Goal: Task Accomplishment & Management: Complete application form

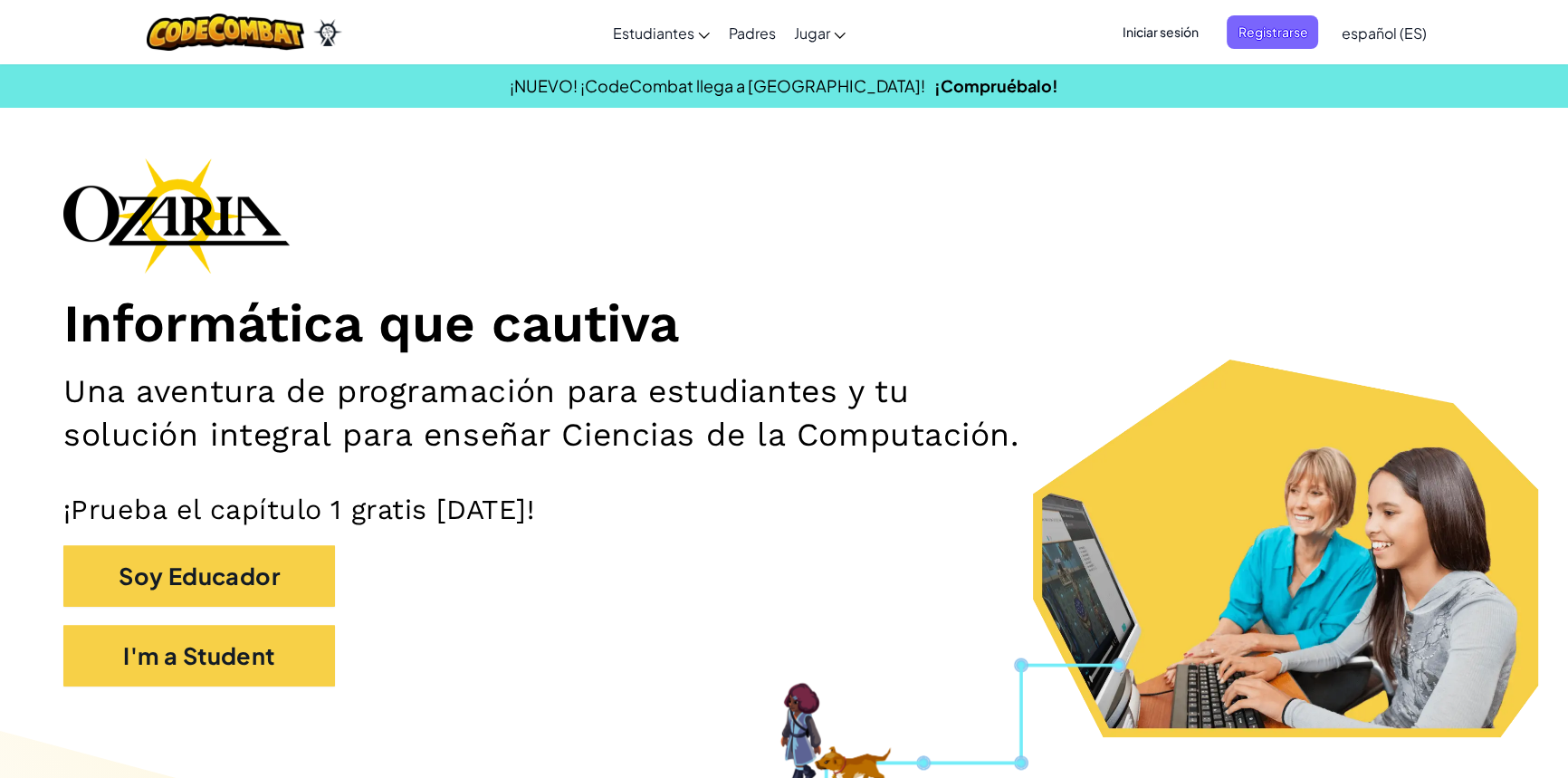
click at [284, 704] on div "I'm a Student" at bounding box center [784, 664] width 1441 height 80
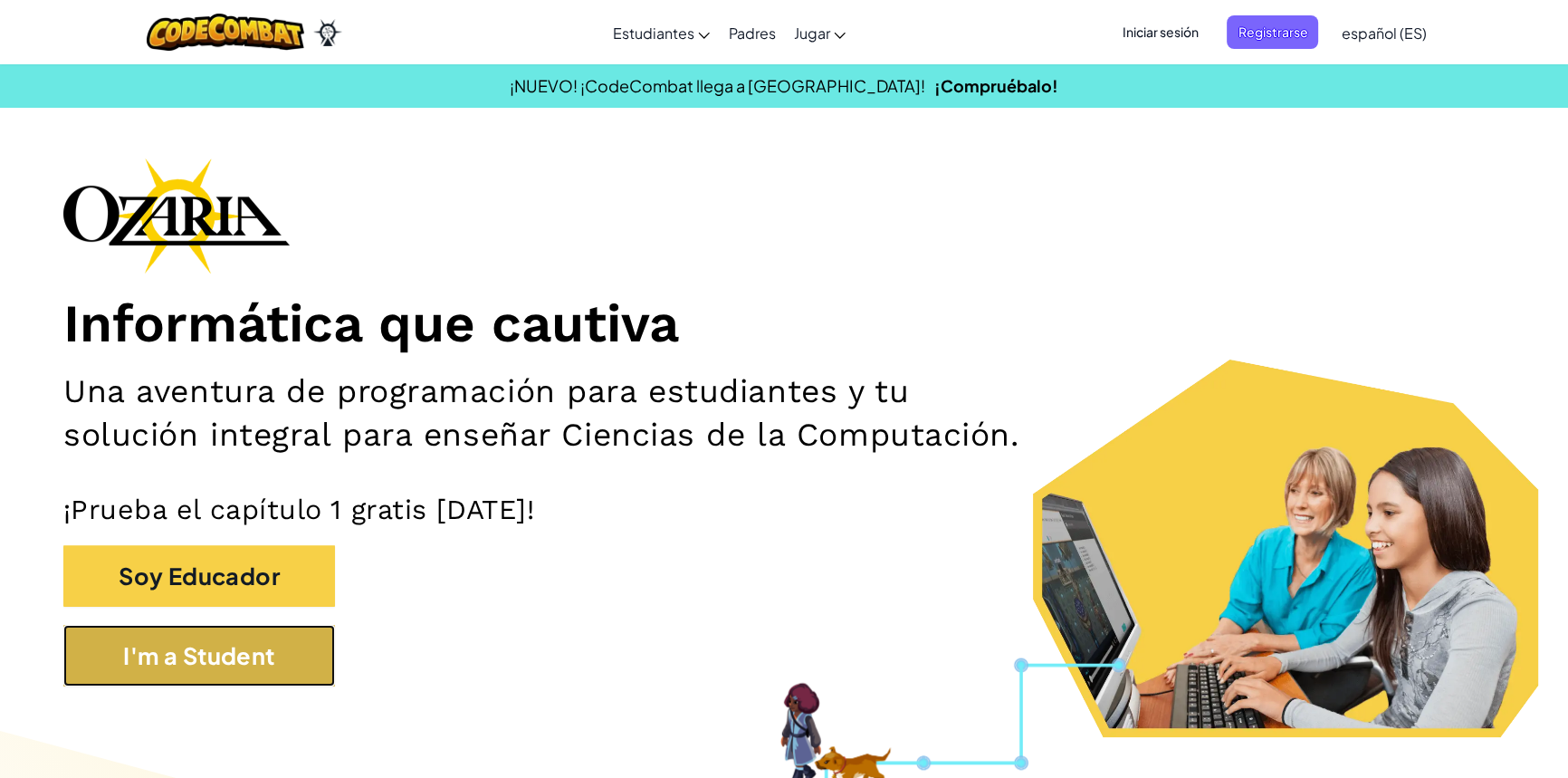
click at [272, 687] on button "I'm a Student" at bounding box center [199, 655] width 272 height 62
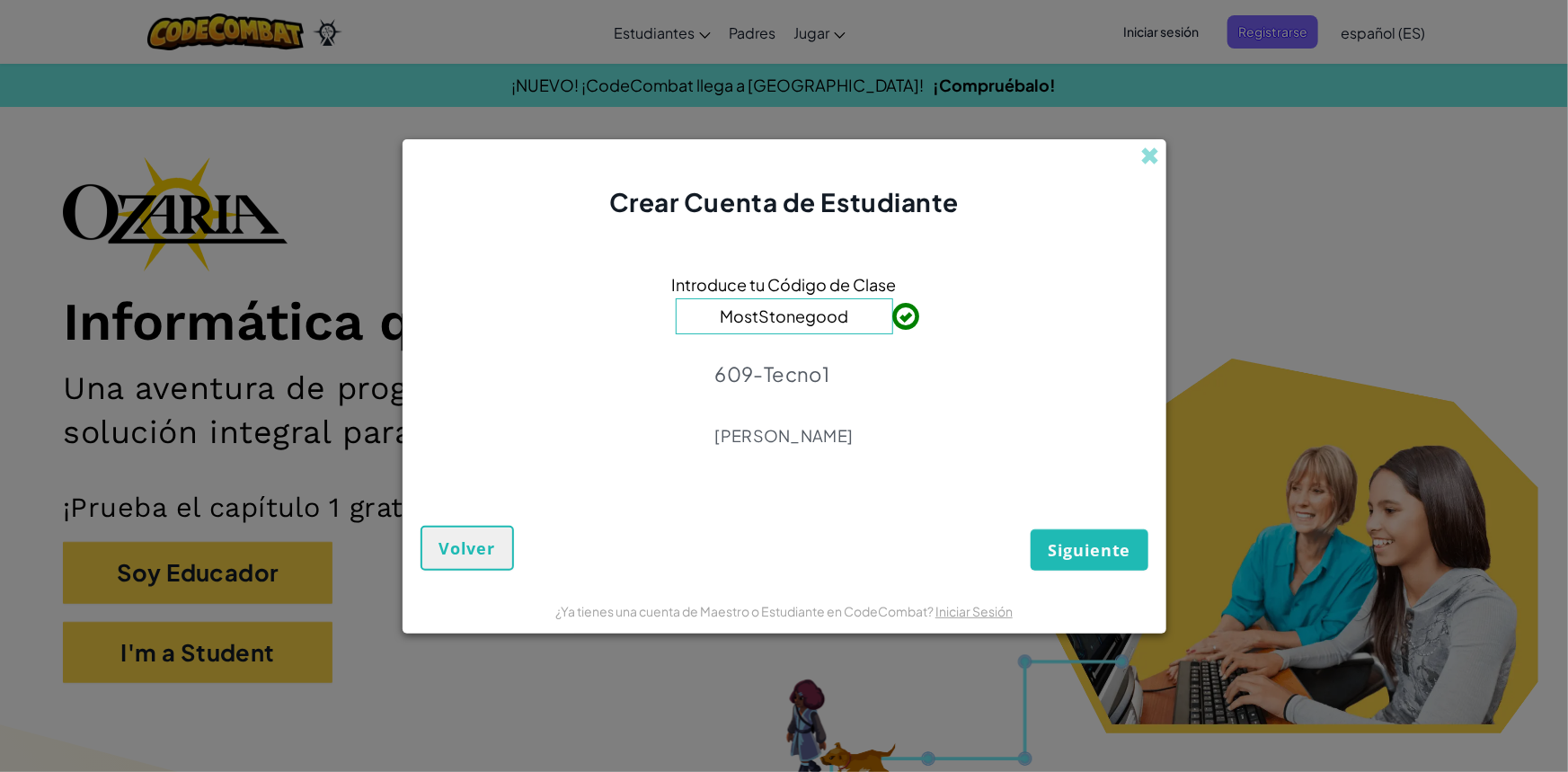
click at [818, 317] on input "MostStonegood" at bounding box center [784, 316] width 217 height 36
type input "MostStoneGood"
click at [1030, 529] on button "Siguiente" at bounding box center [1089, 550] width 117 height 41
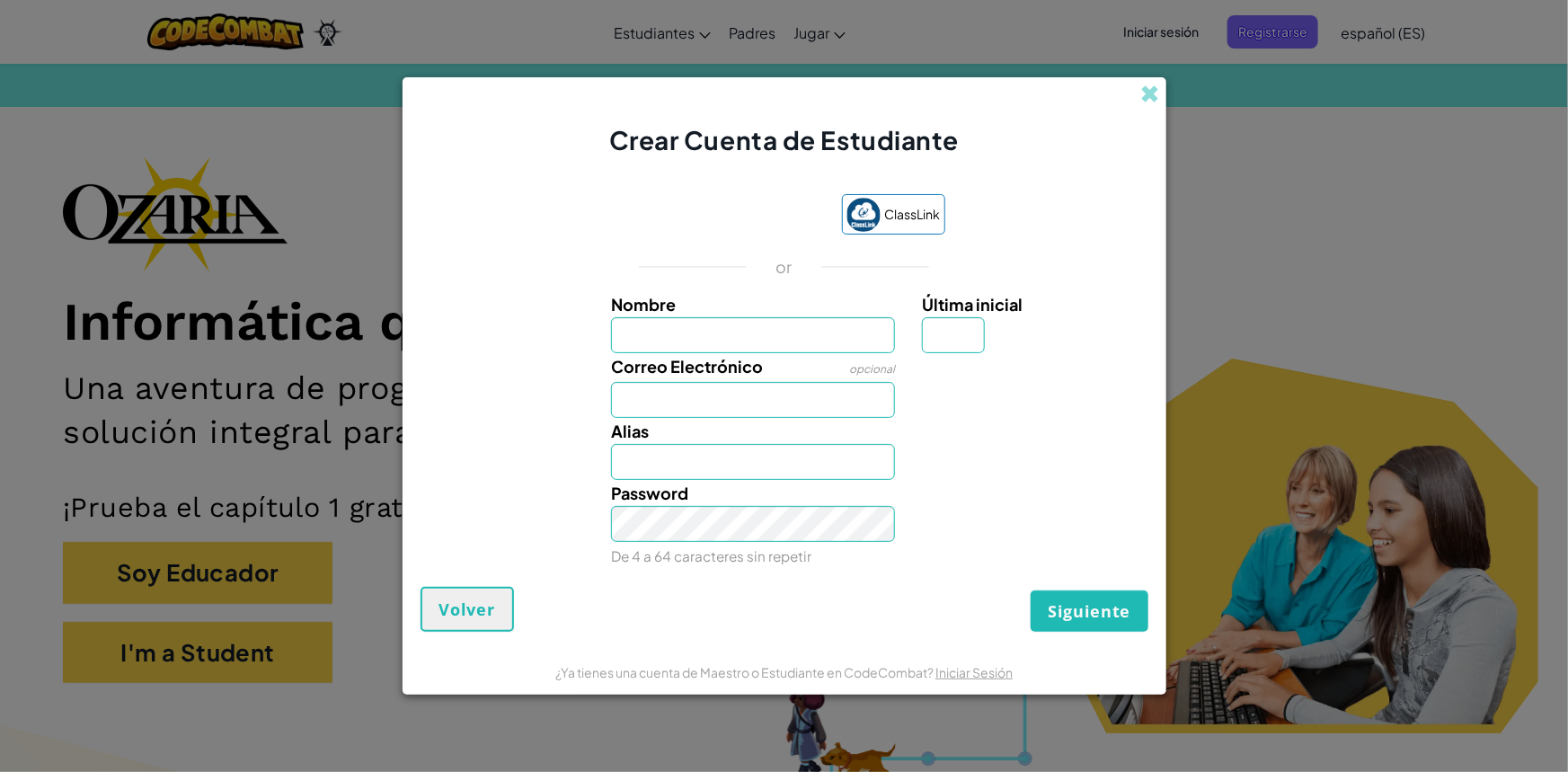
click at [815, 313] on label "Nombre" at bounding box center [752, 304] width 284 height 26
click at [815, 317] on input "Nombre" at bounding box center [752, 334] width 284 height 36
click at [774, 349] on input "Nombre" at bounding box center [752, 334] width 284 height 36
click at [774, 350] on input "Nombre" at bounding box center [752, 334] width 284 height 36
click at [490, 288] on div "ClassLink or Nombre Última inicial Correo Electrónico opcional Alias Password D…" at bounding box center [784, 381] width 728 height 410
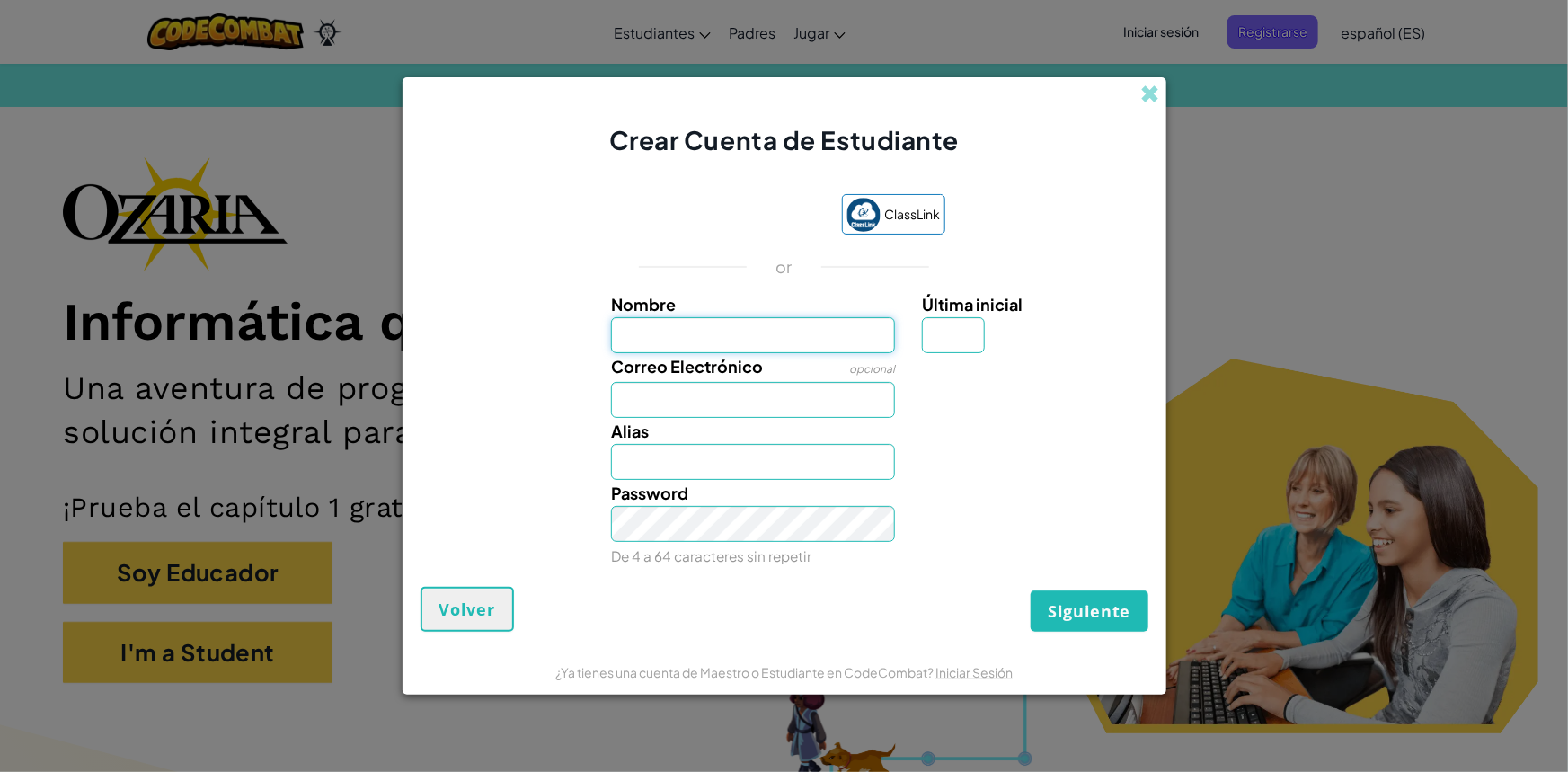
click at [630, 328] on input "Nombre" at bounding box center [752, 334] width 284 height 36
type input "b"
type input "N"
type input "[PERSON_NAME]"
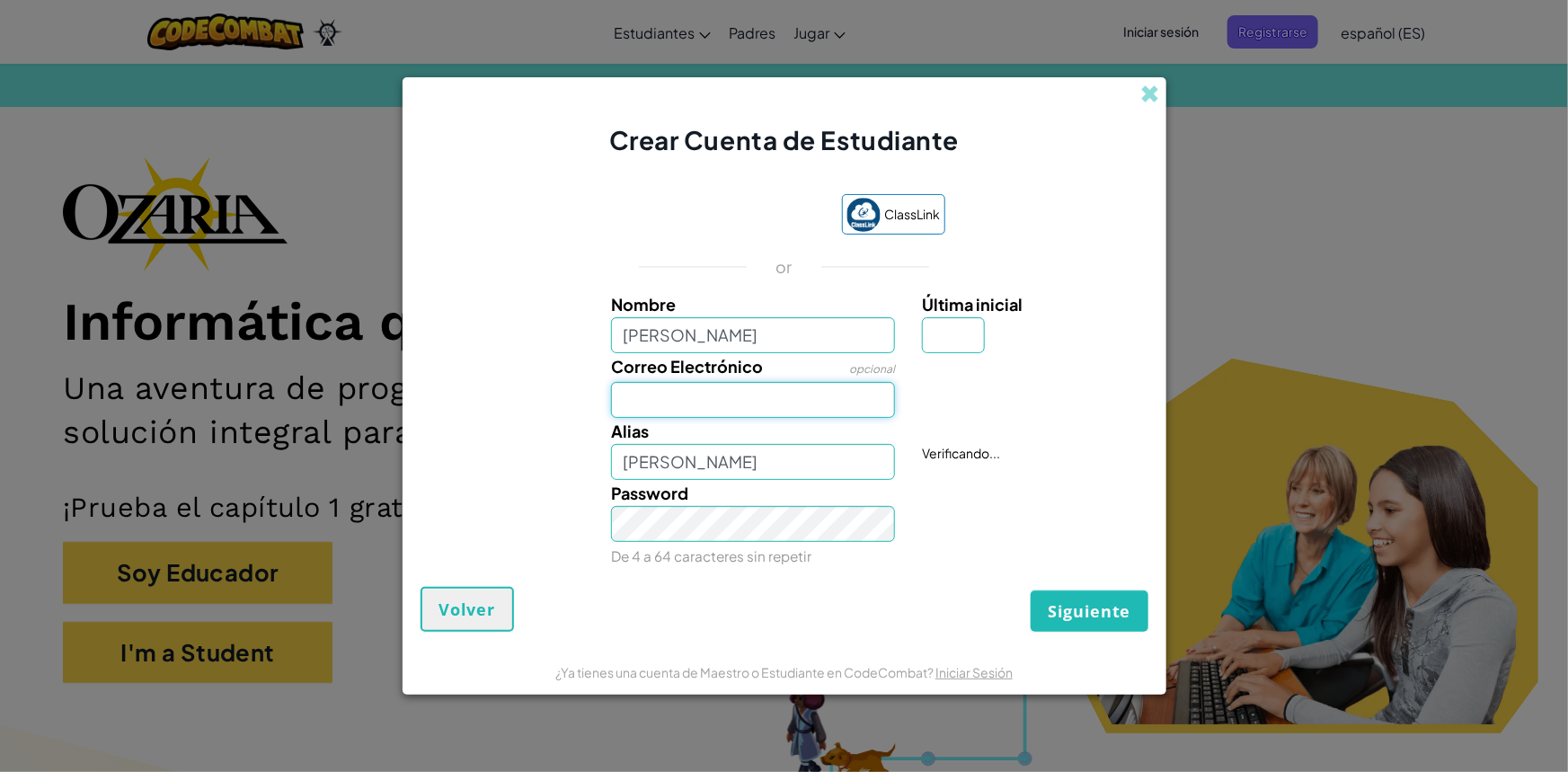
click at [767, 402] on input "Correo Electrónico" at bounding box center [752, 400] width 284 height 36
click at [844, 400] on input "Correo Electrónico" at bounding box center [752, 400] width 284 height 36
type input "[EMAIL_ADDRESS][DOMAIN_NAME]"
click at [833, 462] on input "[PERSON_NAME]" at bounding box center [752, 461] width 284 height 36
type input "[PERSON_NAME]"
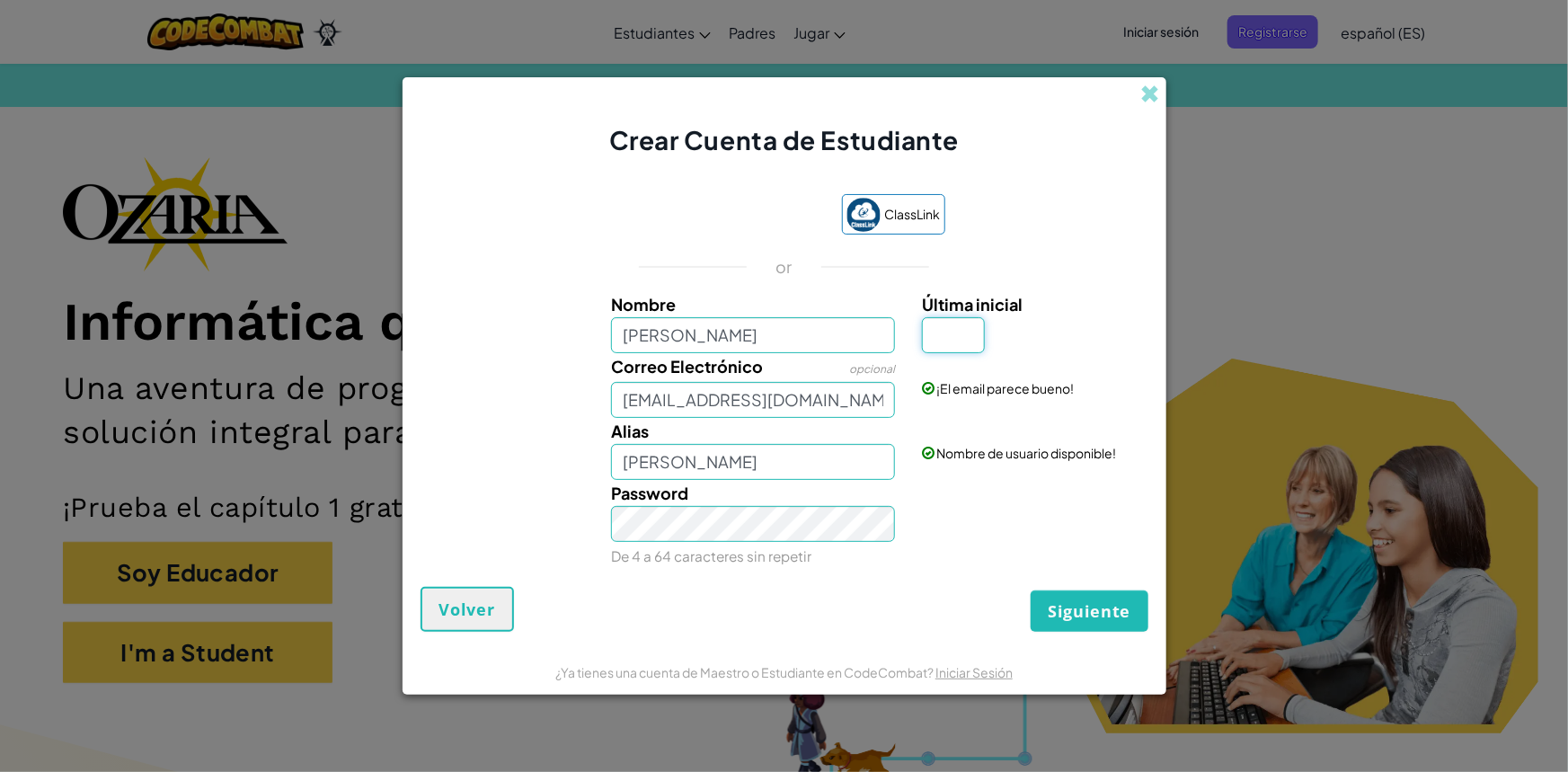
click at [946, 333] on input "Última inicial" at bounding box center [953, 334] width 63 height 36
click at [962, 335] on input "Última inicial" at bounding box center [953, 334] width 63 height 36
type input "B"
type input "[PERSON_NAME]"
click at [1071, 607] on span "Siguiente" at bounding box center [1089, 611] width 83 height 21
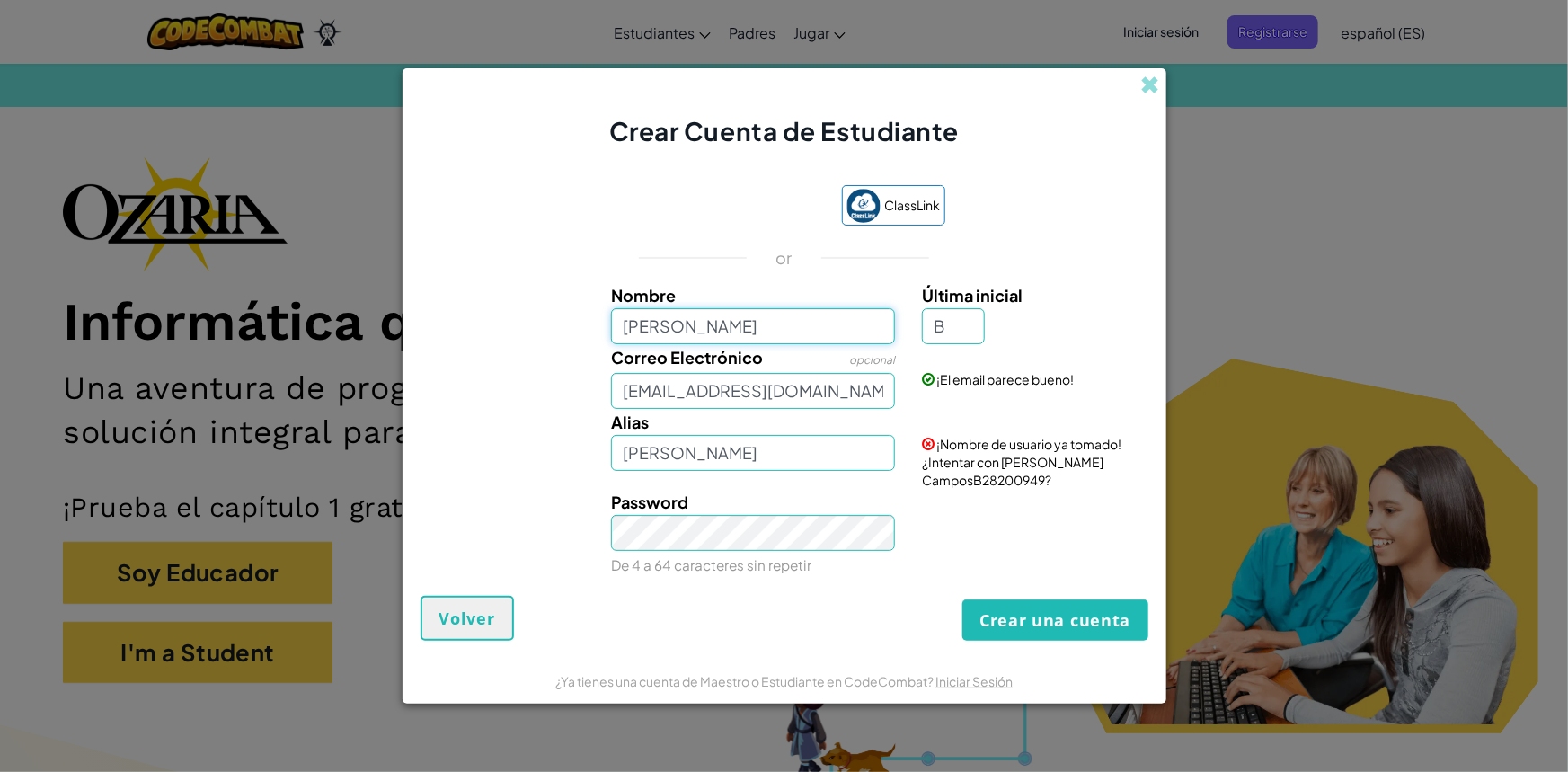
click at [863, 334] on input "[PERSON_NAME]" at bounding box center [752, 326] width 284 height 36
type input "[PERSON_NAME]"
click at [1075, 607] on button "Crear una cuenta" at bounding box center [1054, 620] width 185 height 41
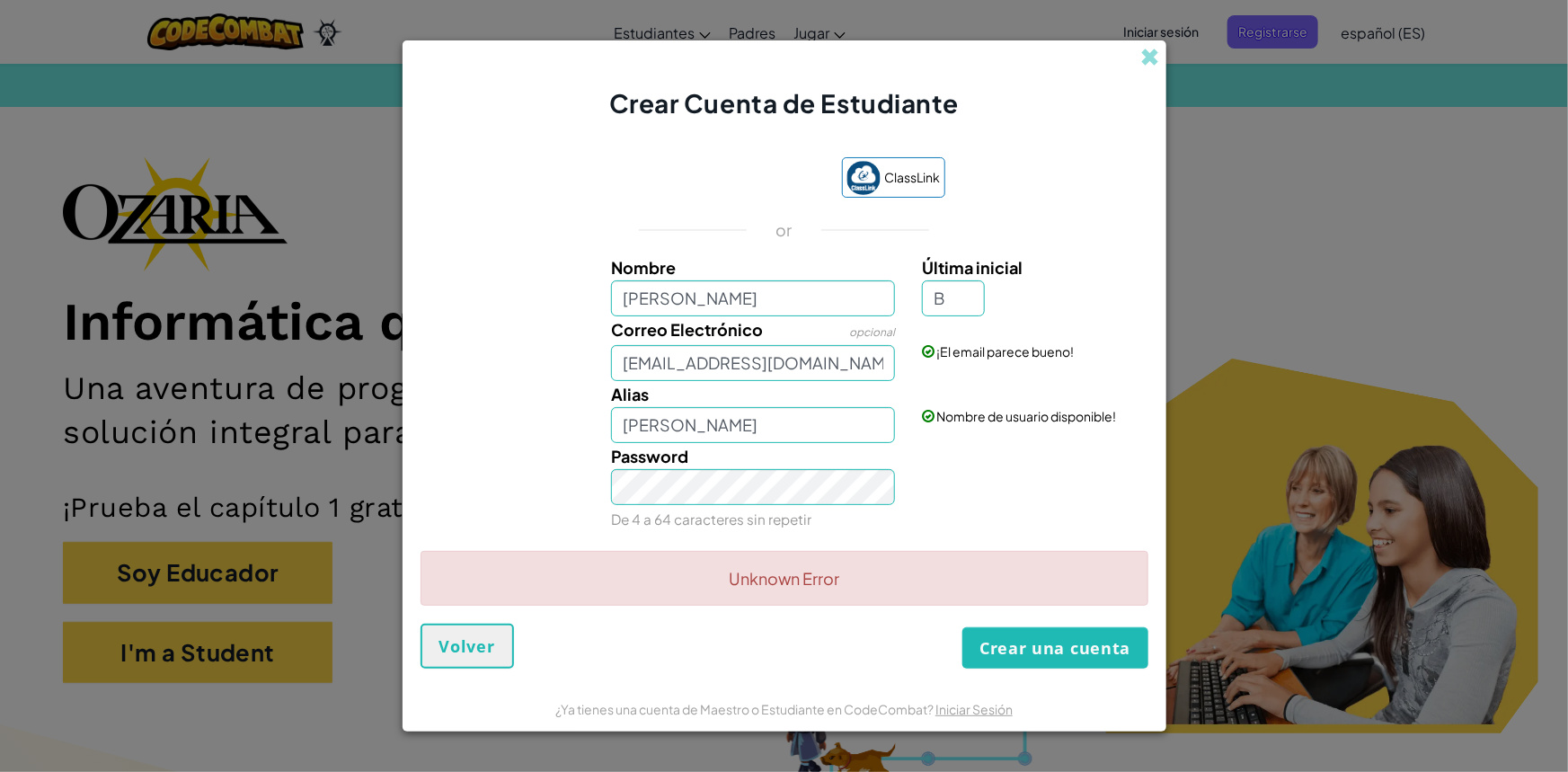
click at [1152, 45] on div "Crear Cuenta de Estudiante" at bounding box center [784, 80] width 764 height 81
click at [1144, 52] on span at bounding box center [1150, 57] width 19 height 19
